Goal: Information Seeking & Learning: Learn about a topic

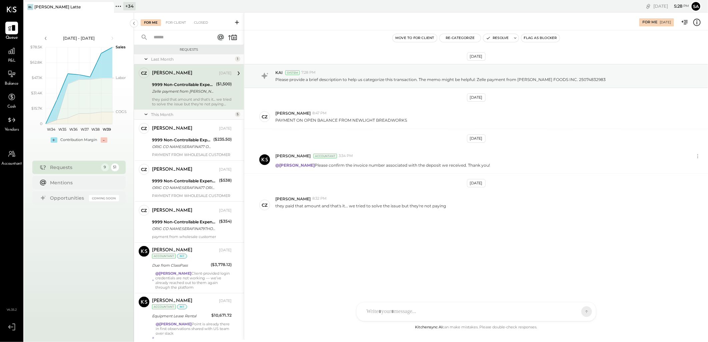
drag, startPoint x: 131, startPoint y: 7, endPoint x: 132, endPoint y: 32, distance: 25.3
click at [131, 7] on div "+ 34" at bounding box center [129, 6] width 12 height 8
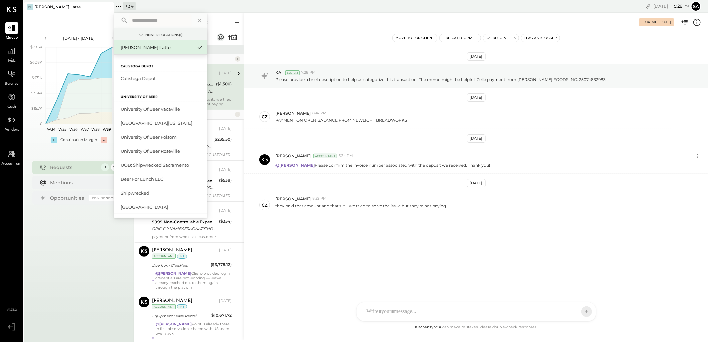
click at [146, 19] on input "text" at bounding box center [160, 20] width 62 height 12
type input "*****"
click at [141, 201] on div "Corporate (Level 8)" at bounding box center [157, 204] width 72 height 6
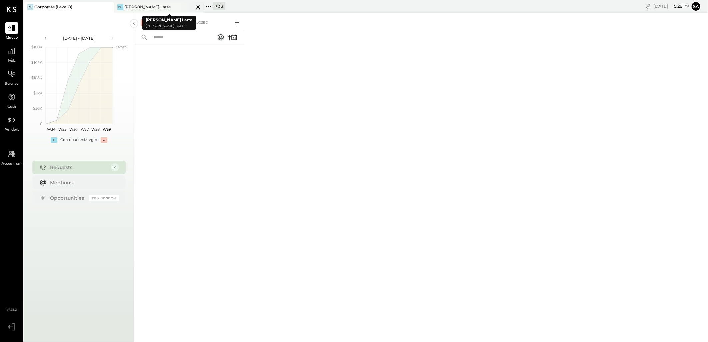
click at [198, 7] on icon at bounding box center [197, 6] width 3 height 3
click at [5, 56] on div "P&L" at bounding box center [11, 54] width 19 height 19
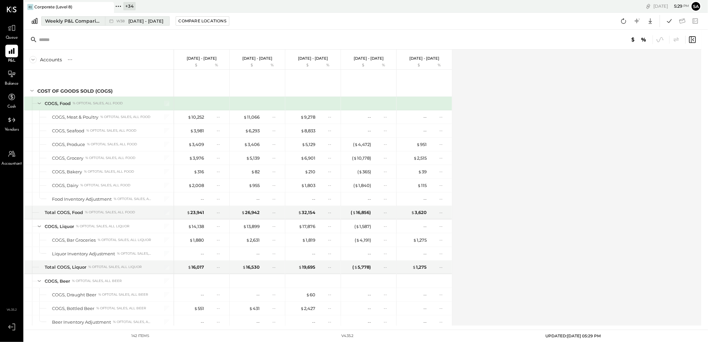
click at [63, 20] on div "Weekly P&L Comparison" at bounding box center [73, 21] width 56 height 7
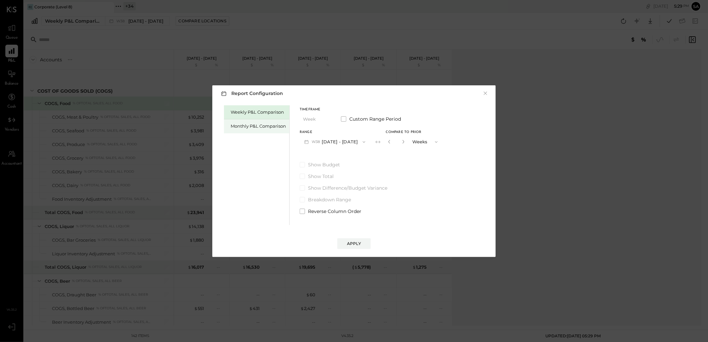
click at [251, 125] on div "Monthly P&L Comparison" at bounding box center [258, 126] width 55 height 6
click at [344, 143] on button "M09 [DATE] - [DATE]" at bounding box center [335, 142] width 70 height 12
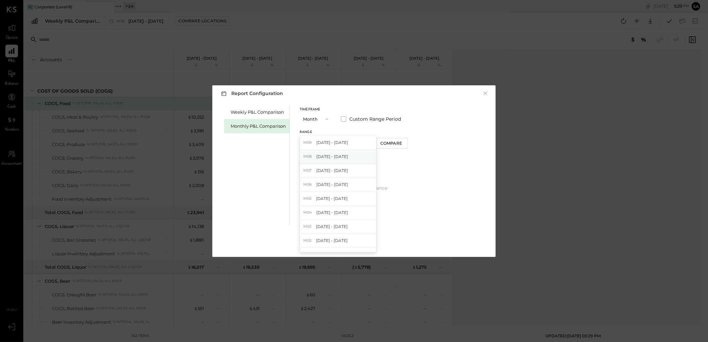
click at [341, 156] on span "[DATE] - [DATE]" at bounding box center [332, 157] width 32 height 6
click at [359, 242] on div "Apply" at bounding box center [354, 244] width 14 height 6
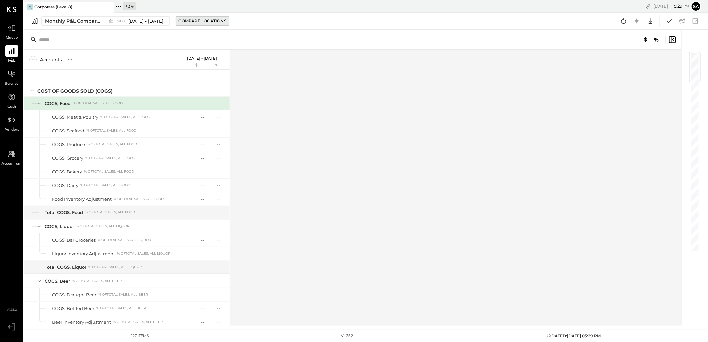
click at [204, 19] on div "Compare Locations" at bounding box center [203, 21] width 48 height 6
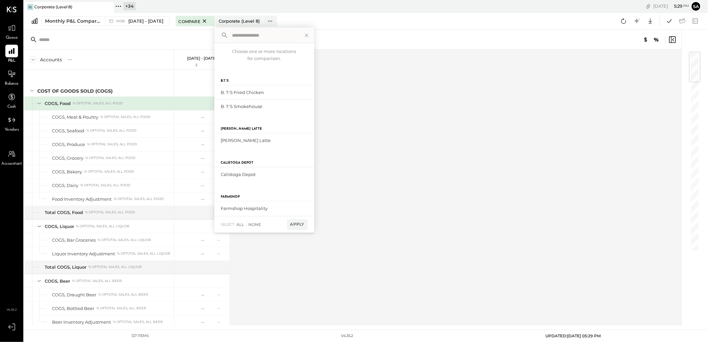
click at [247, 38] on input "text" at bounding box center [264, 35] width 69 height 12
type input "*****"
click at [287, 93] on div "add to compare" at bounding box center [288, 92] width 40 height 8
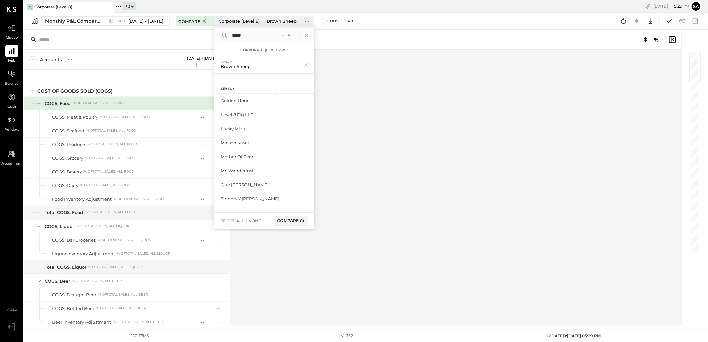
click at [0, 0] on div "add to compare" at bounding box center [0, 0] width 0 height 0
click at [280, 130] on div "add to compare" at bounding box center [288, 132] width 40 height 8
click at [279, 147] on div "add to compare" at bounding box center [288, 148] width 40 height 8
click at [278, 164] on div "add to compare" at bounding box center [288, 165] width 40 height 8
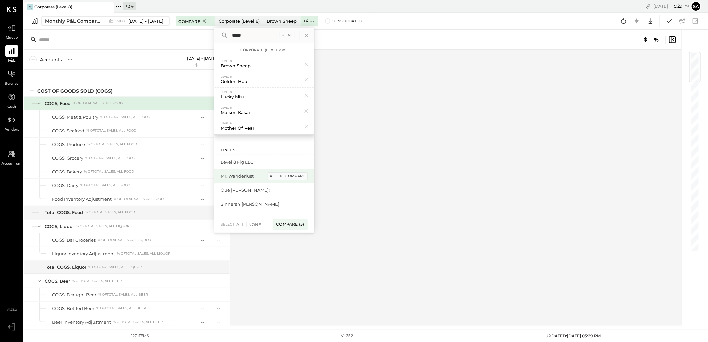
click at [278, 175] on div "add to compare" at bounding box center [288, 176] width 40 height 8
click at [278, 179] on div "add to compare" at bounding box center [288, 176] width 40 height 8
click at [279, 178] on div "add to compare" at bounding box center [288, 176] width 40 height 8
click at [292, 182] on div "Compare (8)" at bounding box center [289, 184] width 35 height 11
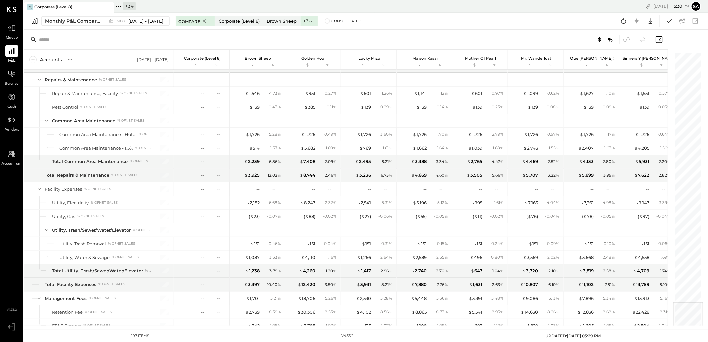
scroll to position [2100, 0]
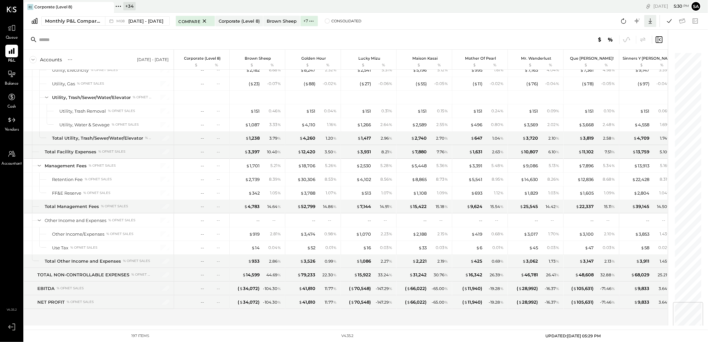
click at [651, 21] on icon at bounding box center [649, 21] width 3 height 6
click at [623, 60] on div "Excel" at bounding box center [629, 60] width 53 height 14
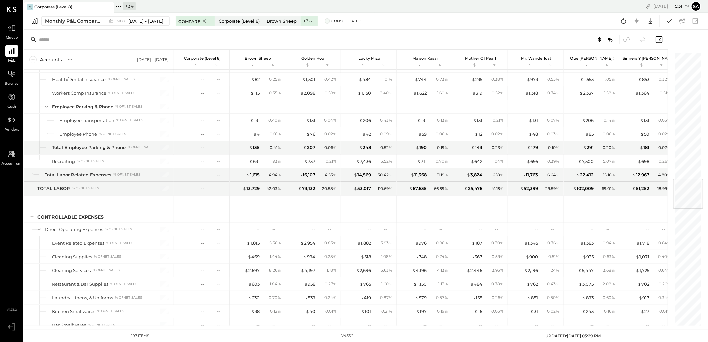
scroll to position [1064, 0]
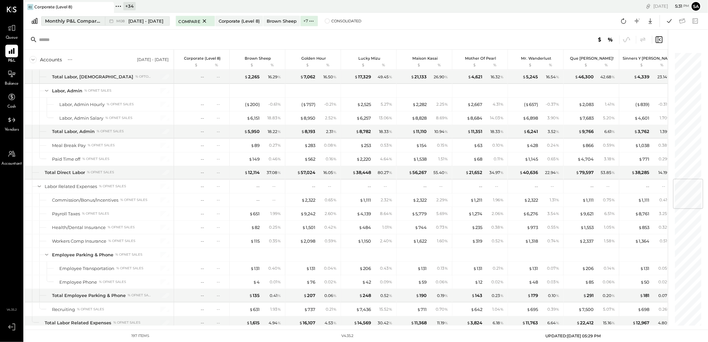
click at [68, 22] on div "Monthly P&L Comparison" at bounding box center [73, 21] width 56 height 7
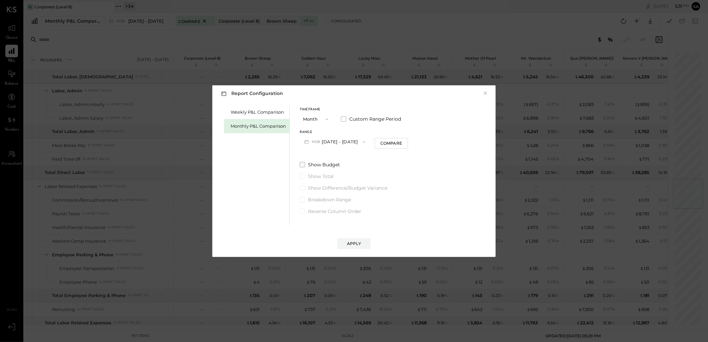
click at [303, 164] on span at bounding box center [302, 164] width 5 height 5
click at [355, 246] on div "Apply" at bounding box center [354, 244] width 14 height 6
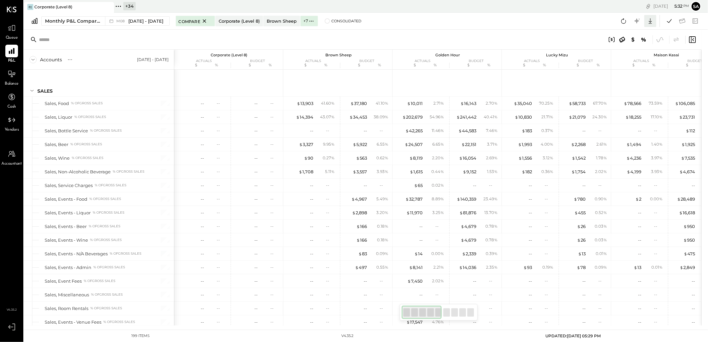
click at [649, 22] on icon at bounding box center [650, 21] width 9 height 9
click at [622, 60] on div "Excel" at bounding box center [629, 60] width 53 height 14
click at [331, 22] on span "Consolidated" at bounding box center [346, 21] width 30 height 5
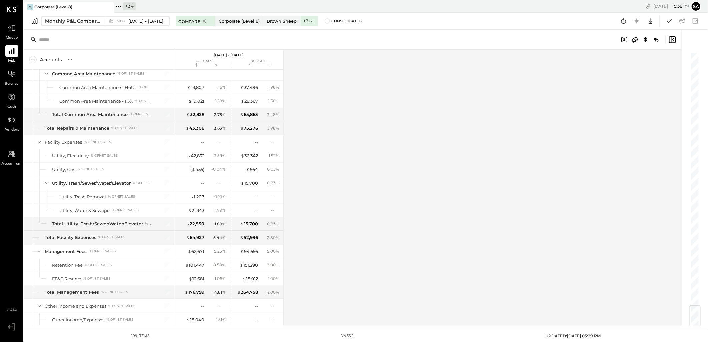
scroll to position [2127, 0]
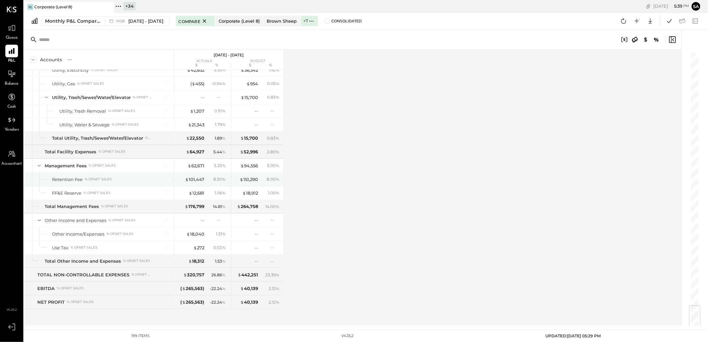
click at [245, 170] on div "$ 94,556 5.00 %" at bounding box center [256, 165] width 50 height 13
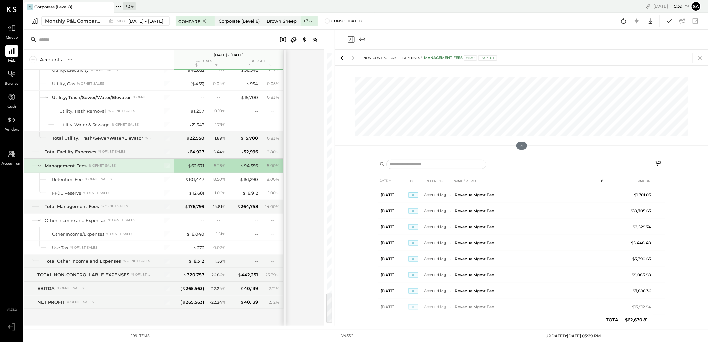
click at [700, 56] on icon at bounding box center [699, 57] width 9 height 9
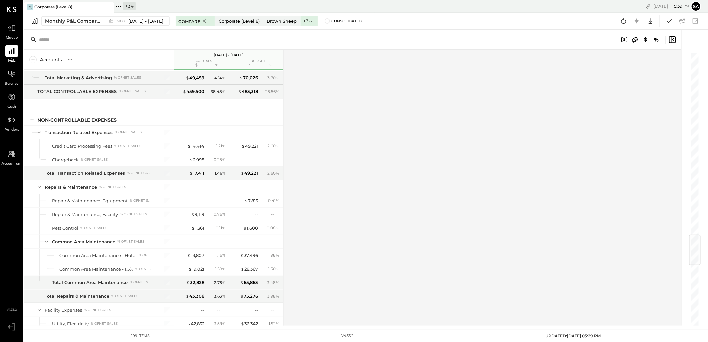
scroll to position [1535, 0]
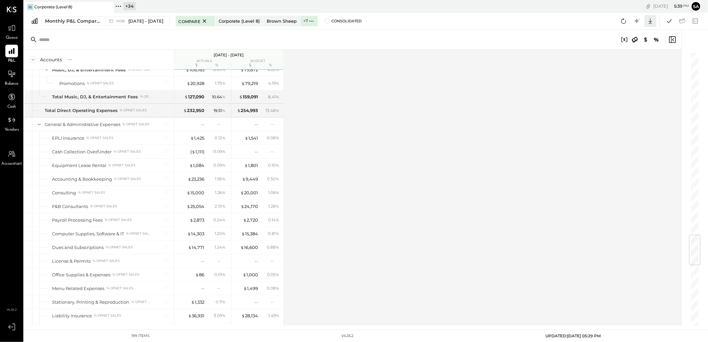
click at [650, 21] on icon at bounding box center [650, 21] width 9 height 9
drag, startPoint x: 621, startPoint y: 59, endPoint x: 612, endPoint y: 81, distance: 24.3
click at [621, 59] on div "Excel" at bounding box center [629, 60] width 53 height 14
drag, startPoint x: 11, startPoint y: 74, endPoint x: 54, endPoint y: 104, distance: 52.6
click at [11, 74] on icon at bounding box center [11, 74] width 7 height 6
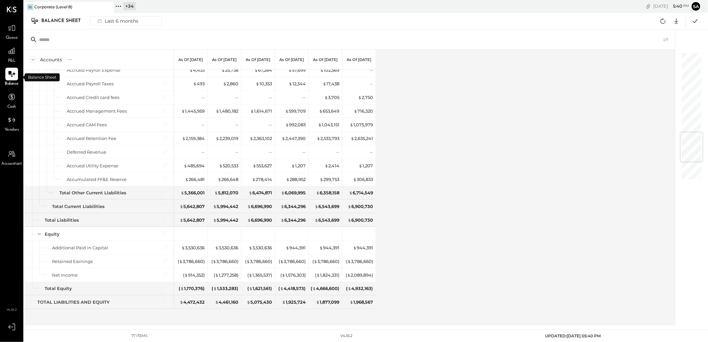
scroll to position [666, 0]
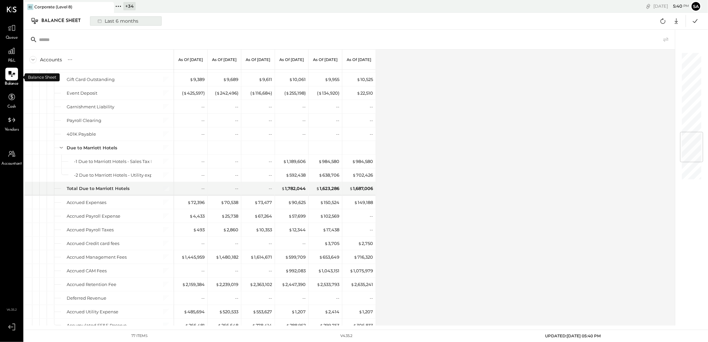
click at [123, 21] on div "Last 6 months" at bounding box center [117, 21] width 47 height 9
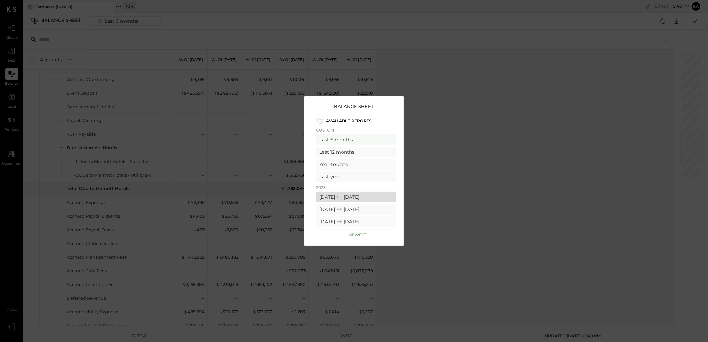
click at [338, 193] on div "[DATE] [DATE]" at bounding box center [356, 197] width 80 height 11
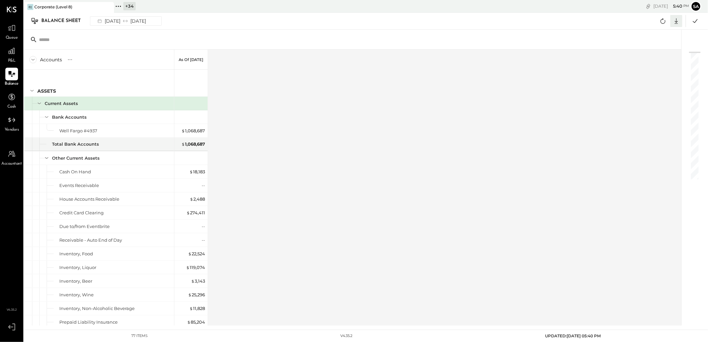
click at [678, 21] on icon at bounding box center [676, 21] width 9 height 9
click at [647, 60] on div "Excel" at bounding box center [655, 60] width 53 height 14
click at [385, 168] on div "Accounts S GL As of [DATE] ASSETS Current Assets Bank Accounts Well Fargo #4937…" at bounding box center [353, 188] width 658 height 276
